Goal: Navigation & Orientation: Understand site structure

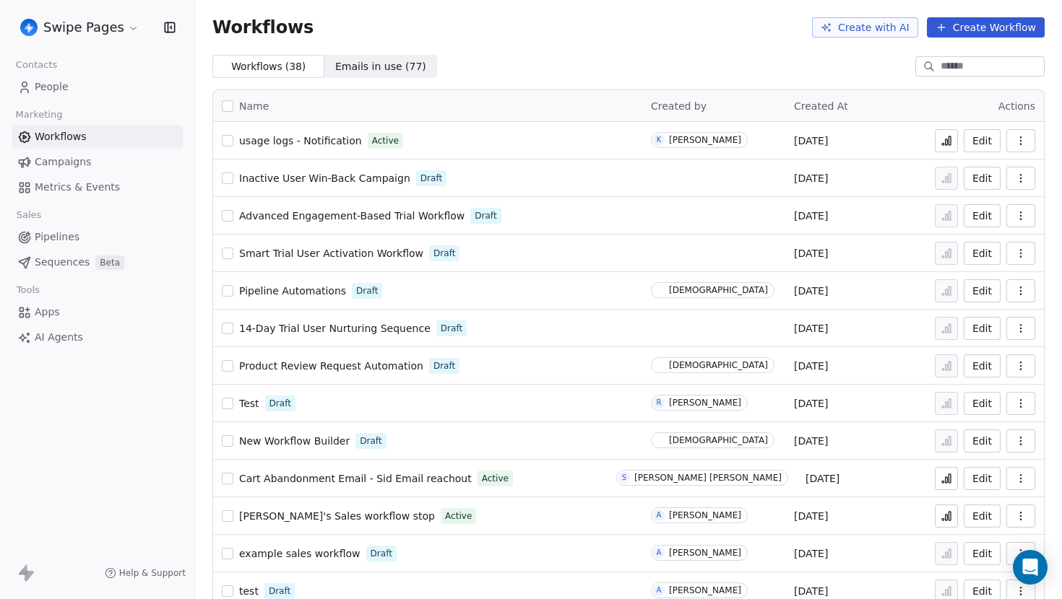
click at [100, 23] on html "Swipe Pages Contacts People Marketing Workflows Campaigns Metrics & Events Sale…" at bounding box center [531, 299] width 1062 height 599
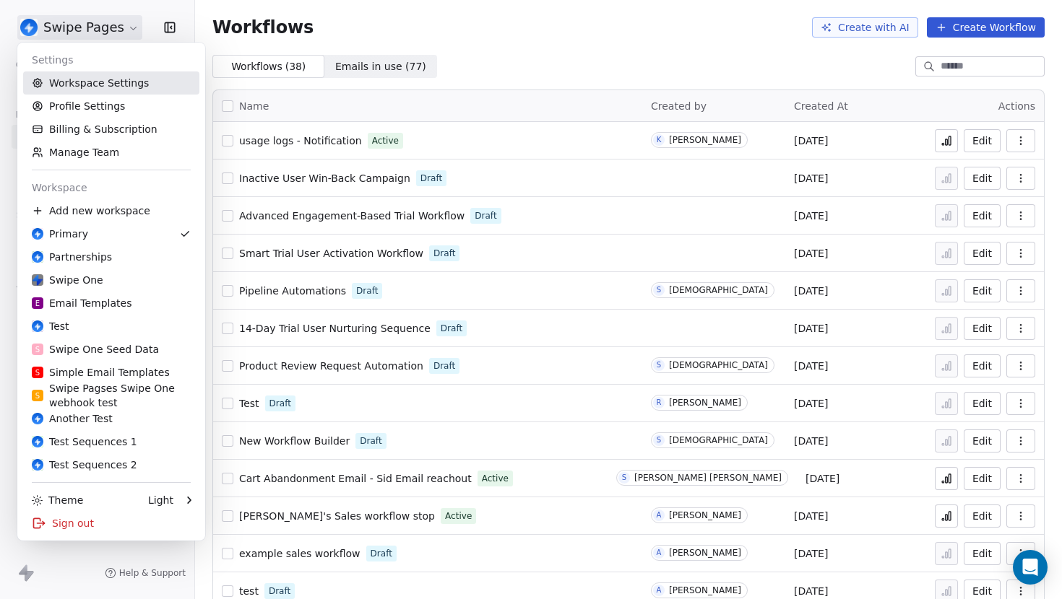
click at [108, 76] on link "Workspace Settings" at bounding box center [111, 82] width 176 height 23
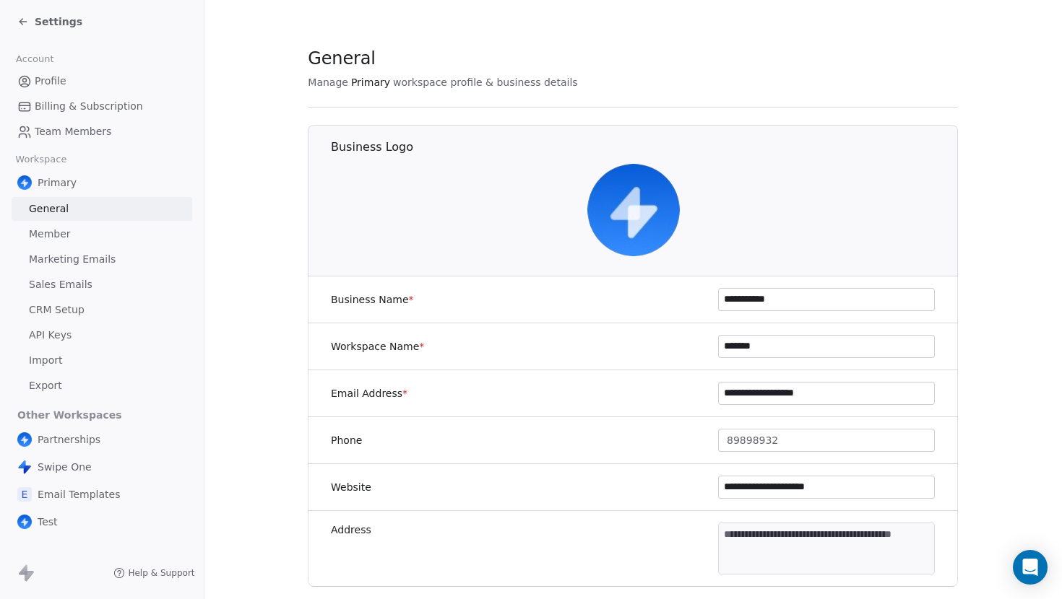
click at [27, 22] on icon at bounding box center [23, 22] width 12 height 12
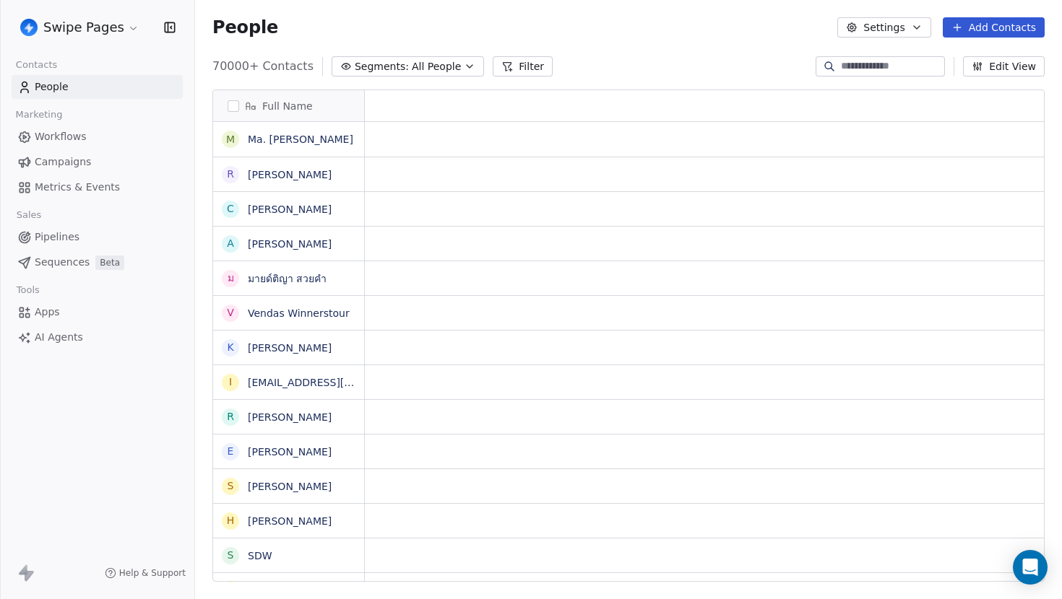
scroll to position [0, 1]
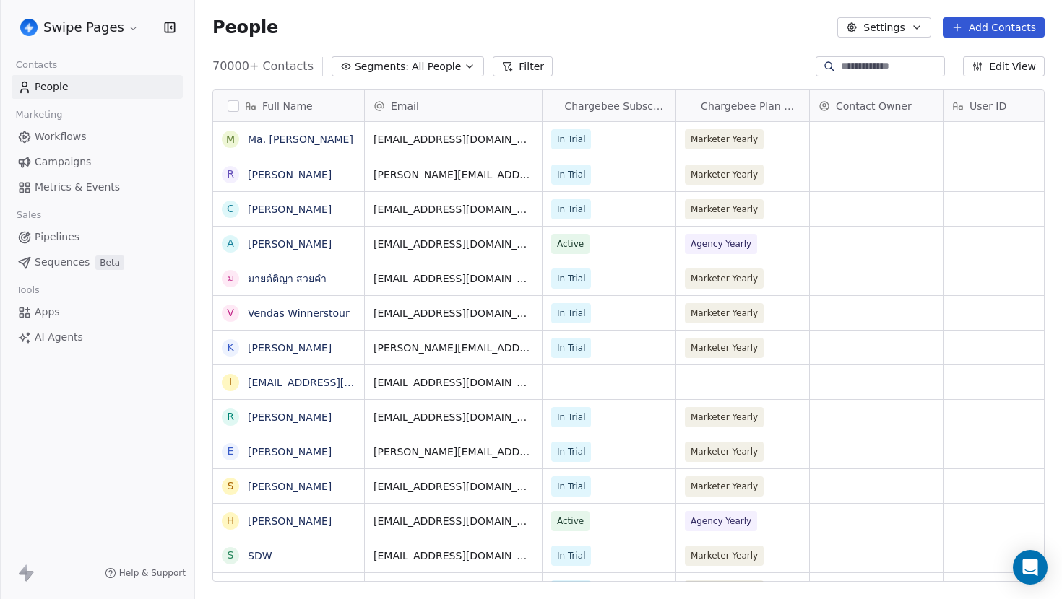
click at [86, 140] on link "Workflows" at bounding box center [97, 137] width 171 height 24
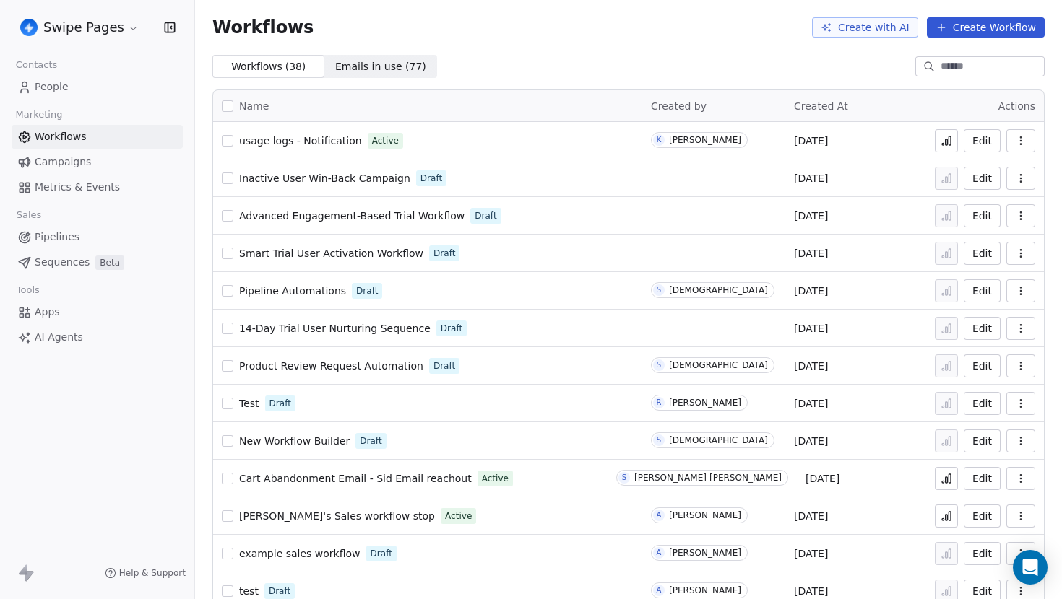
click at [74, 168] on span "Campaigns" at bounding box center [63, 162] width 56 height 15
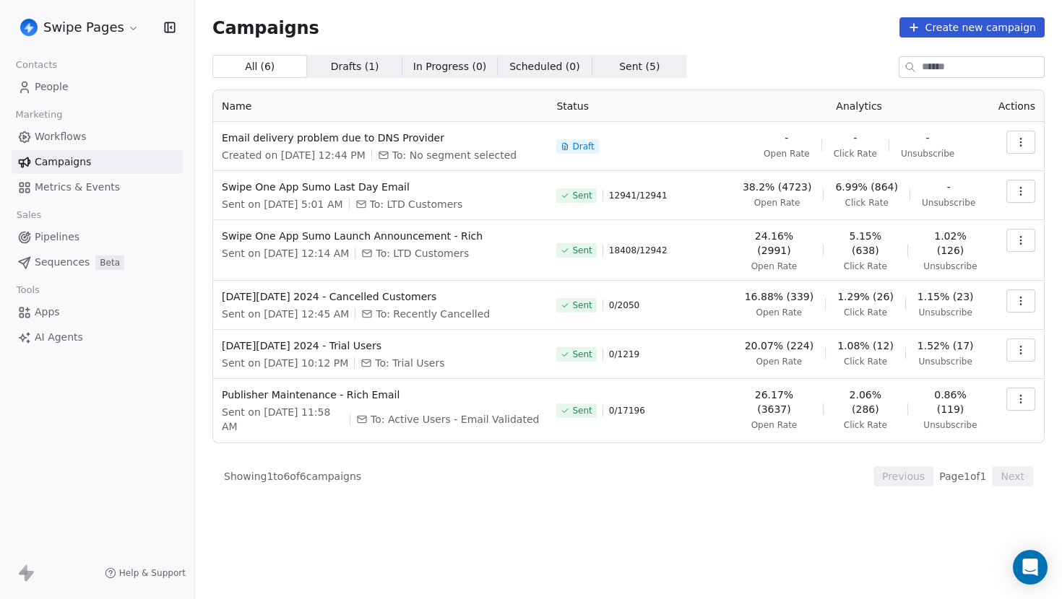
click at [56, 237] on span "Pipelines" at bounding box center [57, 237] width 45 height 15
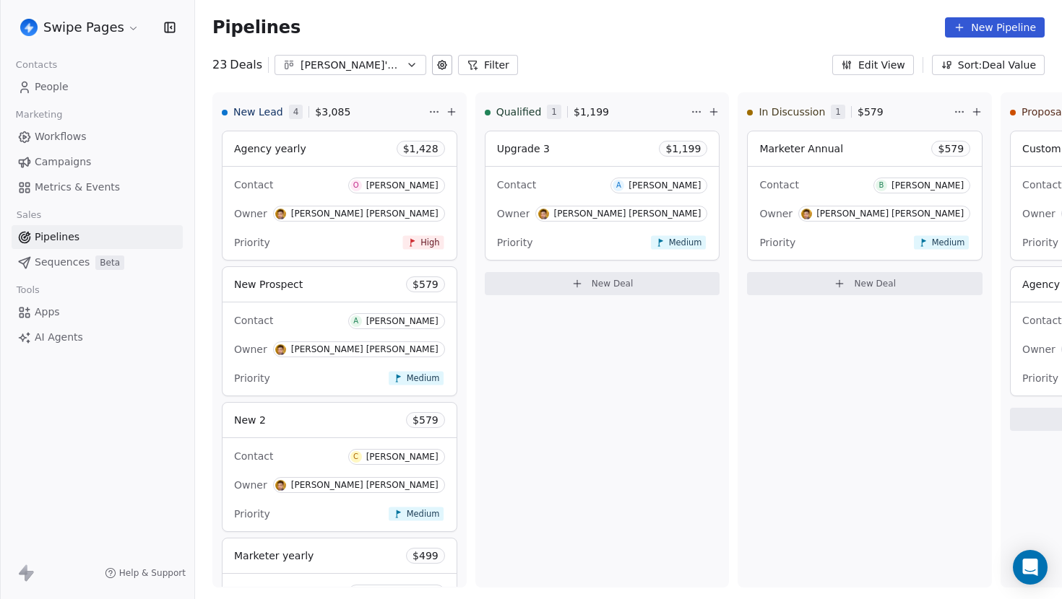
click at [92, 194] on span "Metrics & Events" at bounding box center [77, 187] width 85 height 15
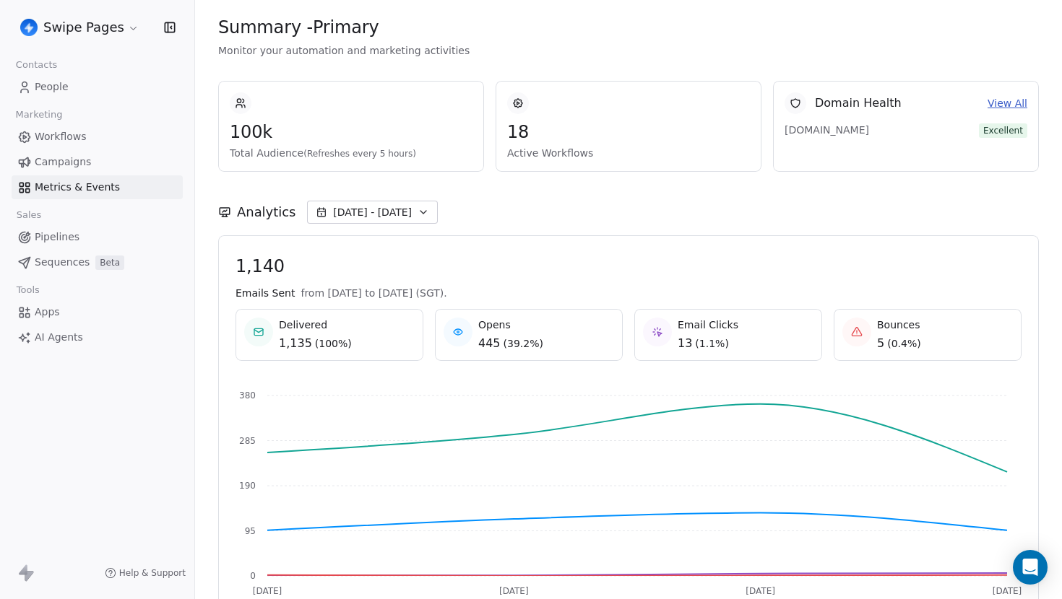
click at [82, 160] on span "Campaigns" at bounding box center [63, 162] width 56 height 15
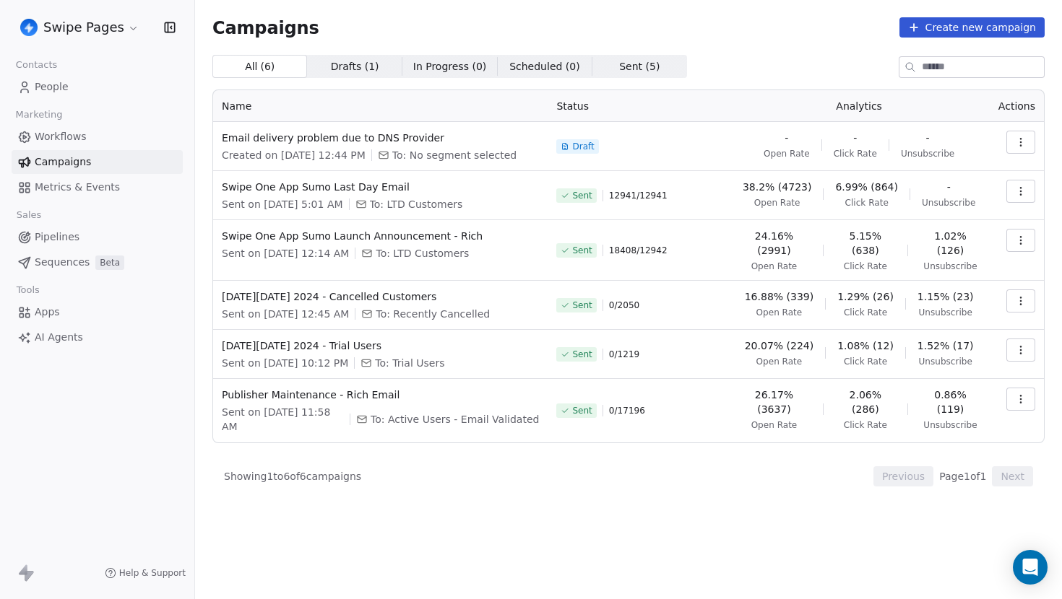
click at [35, 95] on link "People" at bounding box center [97, 87] width 171 height 24
